Goal: Information Seeking & Learning: Learn about a topic

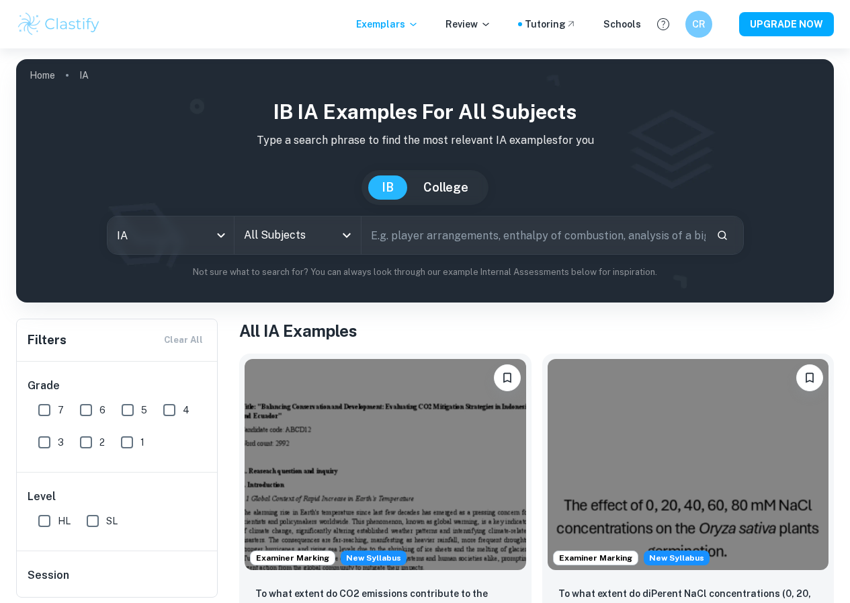
click at [304, 223] on div "All Subjects" at bounding box center [298, 235] width 126 height 38
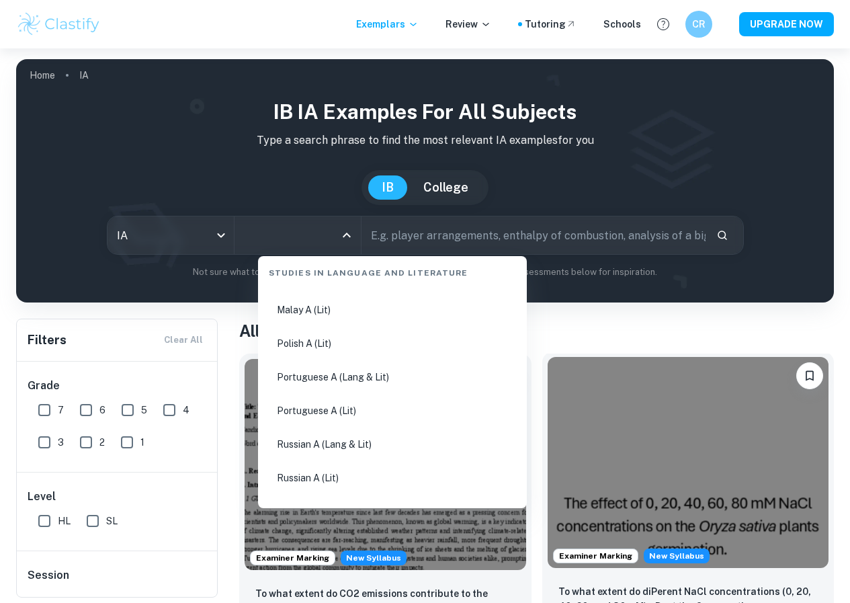
scroll to position [605, 0]
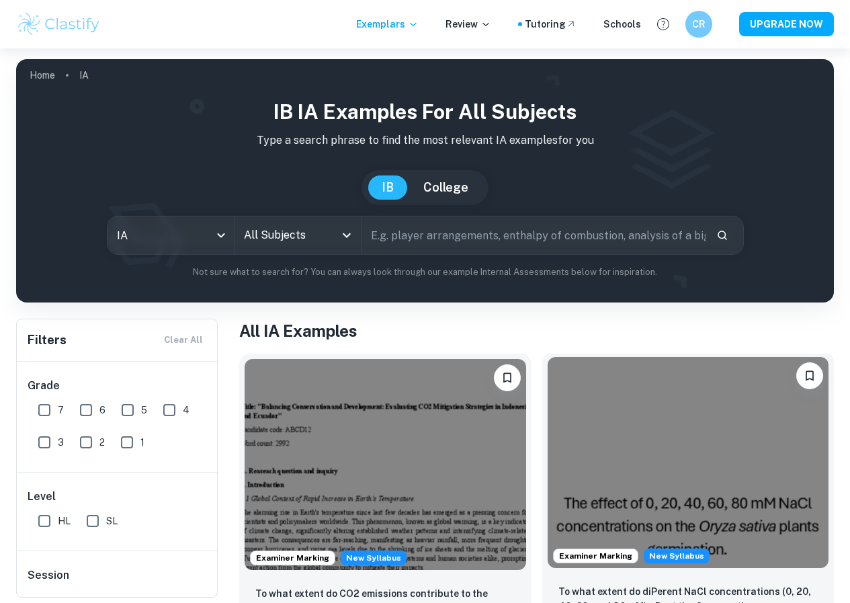
click at [612, 444] on img at bounding box center [689, 462] width 282 height 211
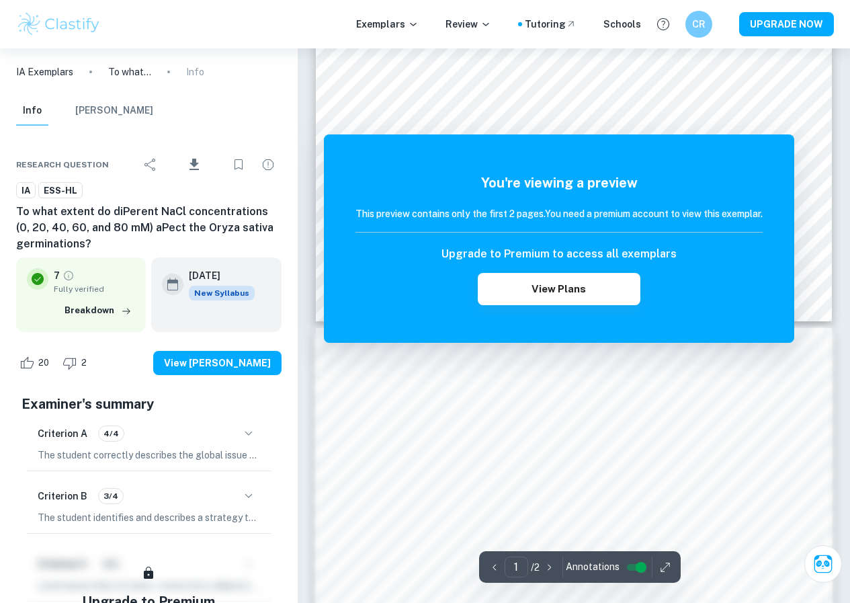
scroll to position [874, 0]
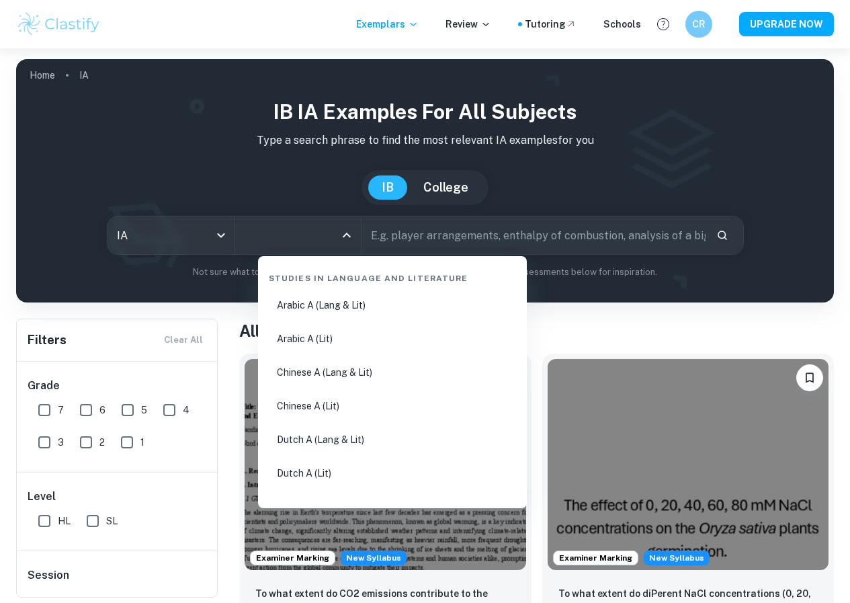
click at [285, 237] on input "All Subjects" at bounding box center [288, 235] width 94 height 26
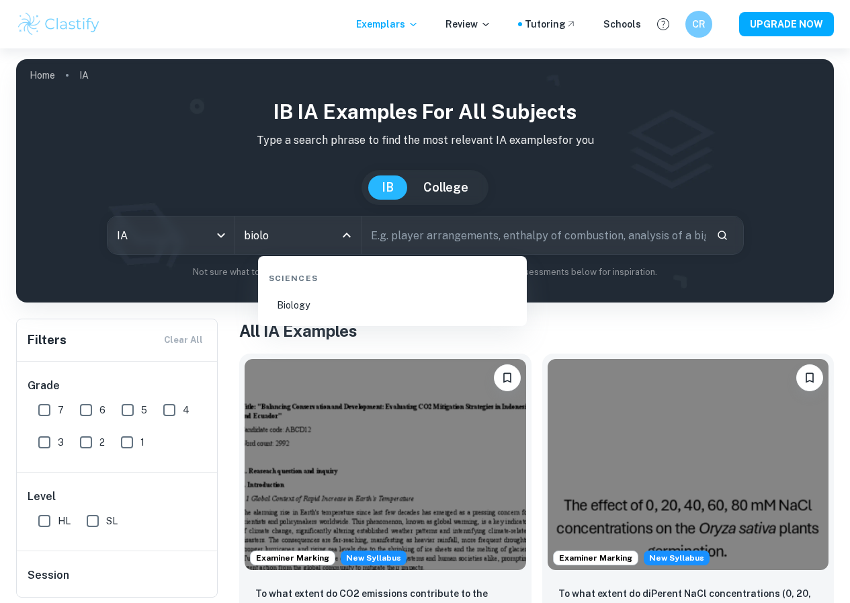
click at [290, 306] on li "Biology" at bounding box center [392, 305] width 258 height 31
type input "Biology"
